Goal: Task Accomplishment & Management: Manage account settings

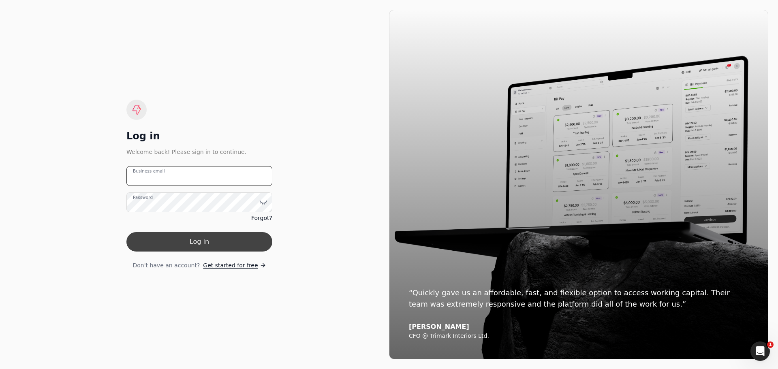
type email "[EMAIL_ADDRESS][DOMAIN_NAME]"
click at [219, 244] on button "Log in" at bounding box center [199, 241] width 146 height 19
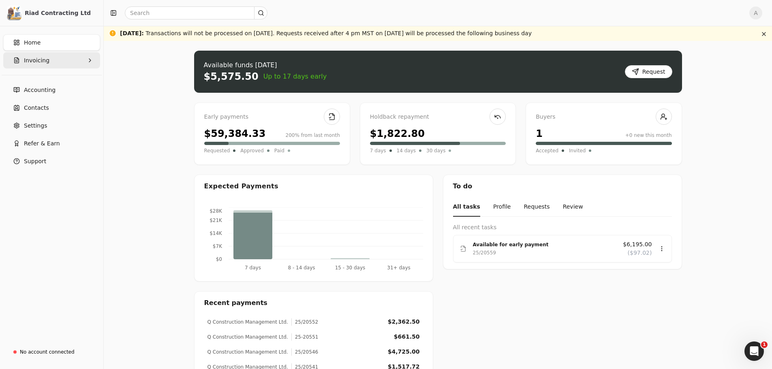
click at [59, 60] on button "Invoicing" at bounding box center [51, 60] width 97 height 16
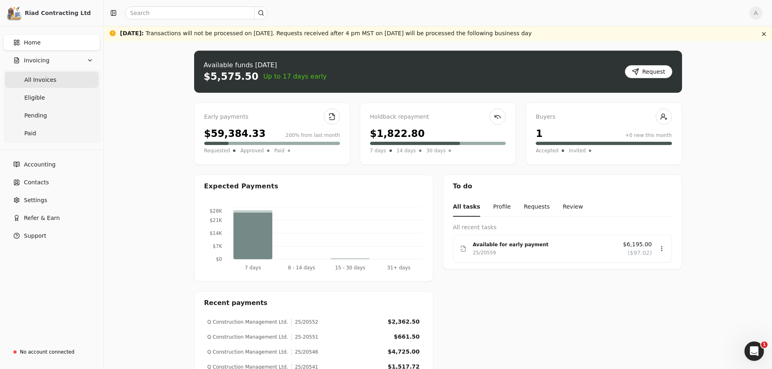
click at [43, 82] on span "All Invoices" at bounding box center [40, 80] width 32 height 9
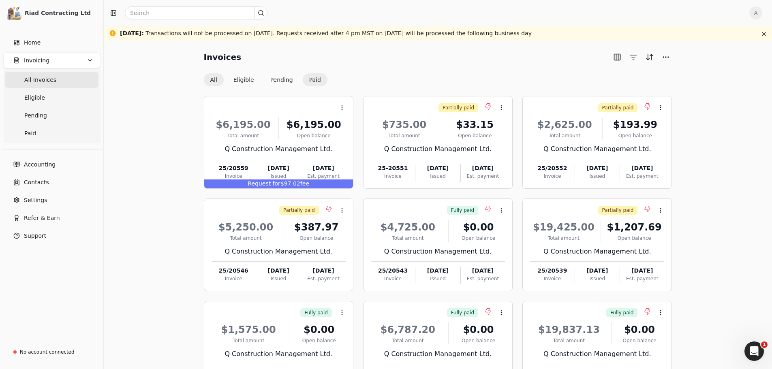
click at [310, 81] on button "Paid" at bounding box center [315, 79] width 25 height 13
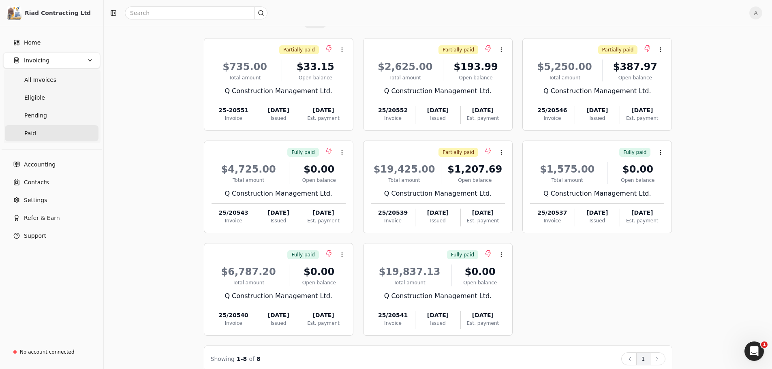
scroll to position [70, 0]
